Goal: Task Accomplishment & Management: Use online tool/utility

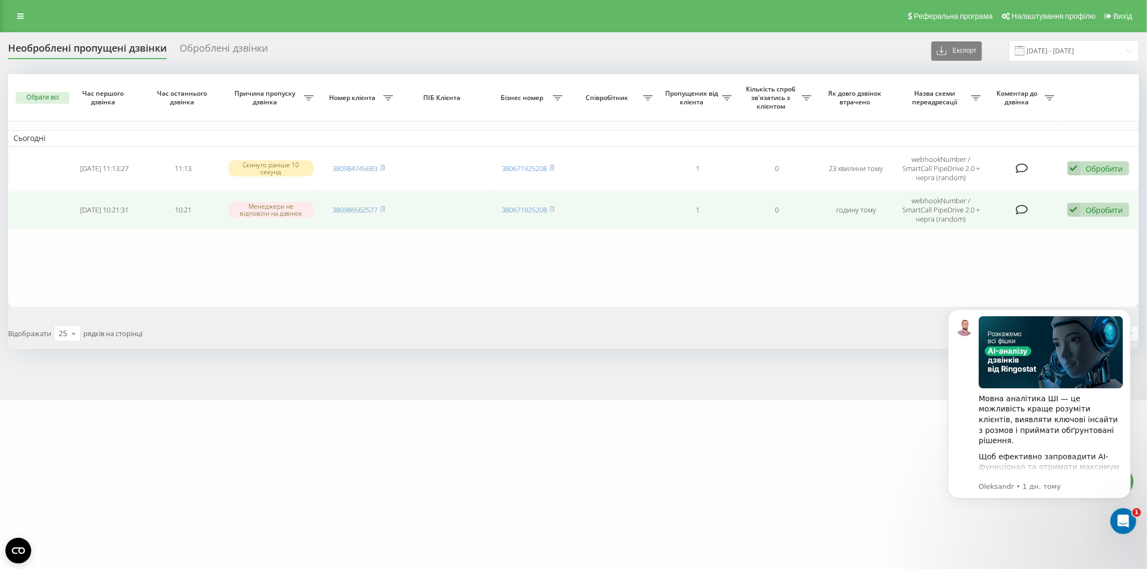
click at [1100, 206] on div "Обробити" at bounding box center [1104, 210] width 37 height 10
click at [1109, 228] on div "Не вдалося зв'язатися" at bounding box center [1027, 226] width 201 height 19
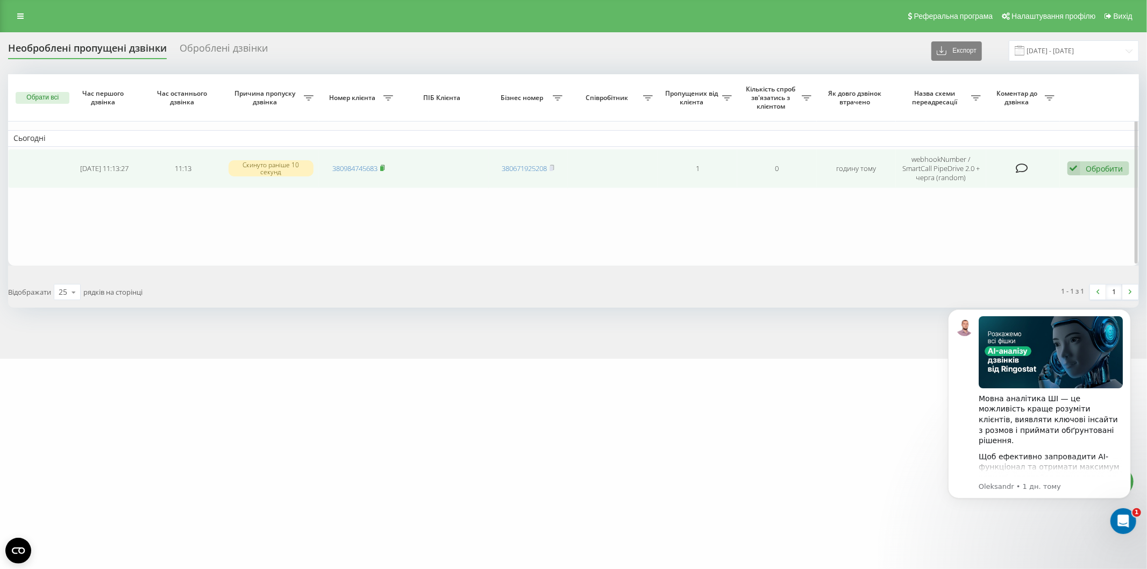
click at [382, 166] on rect at bounding box center [381, 168] width 3 height 5
click at [1111, 168] on div "Обробити" at bounding box center [1104, 168] width 37 height 10
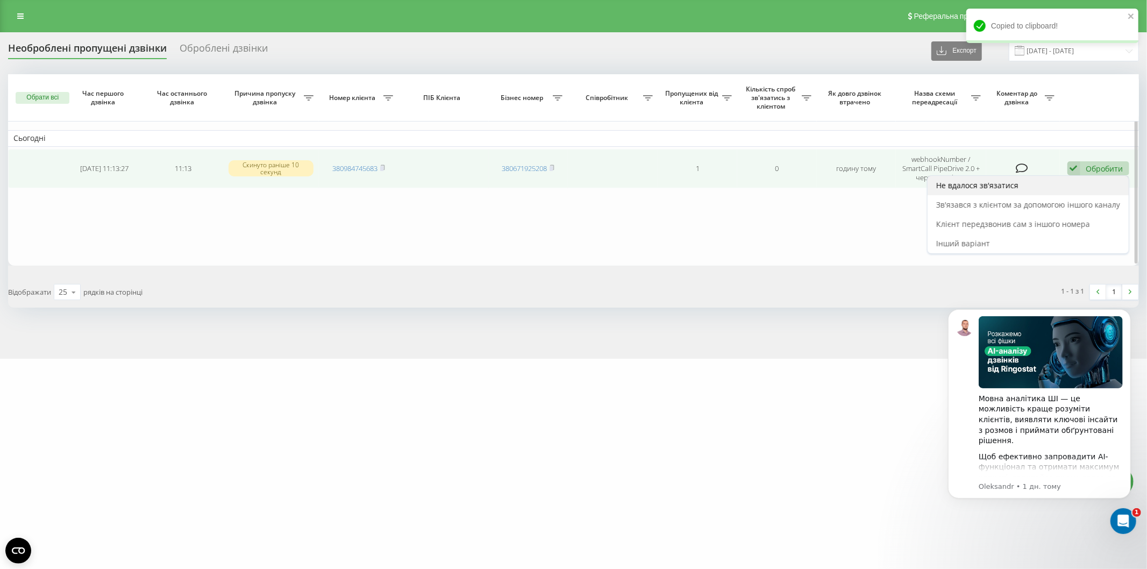
click at [1105, 191] on div "Не вдалося зв'язатися" at bounding box center [1027, 185] width 201 height 19
